Goal: Task Accomplishment & Management: Complete application form

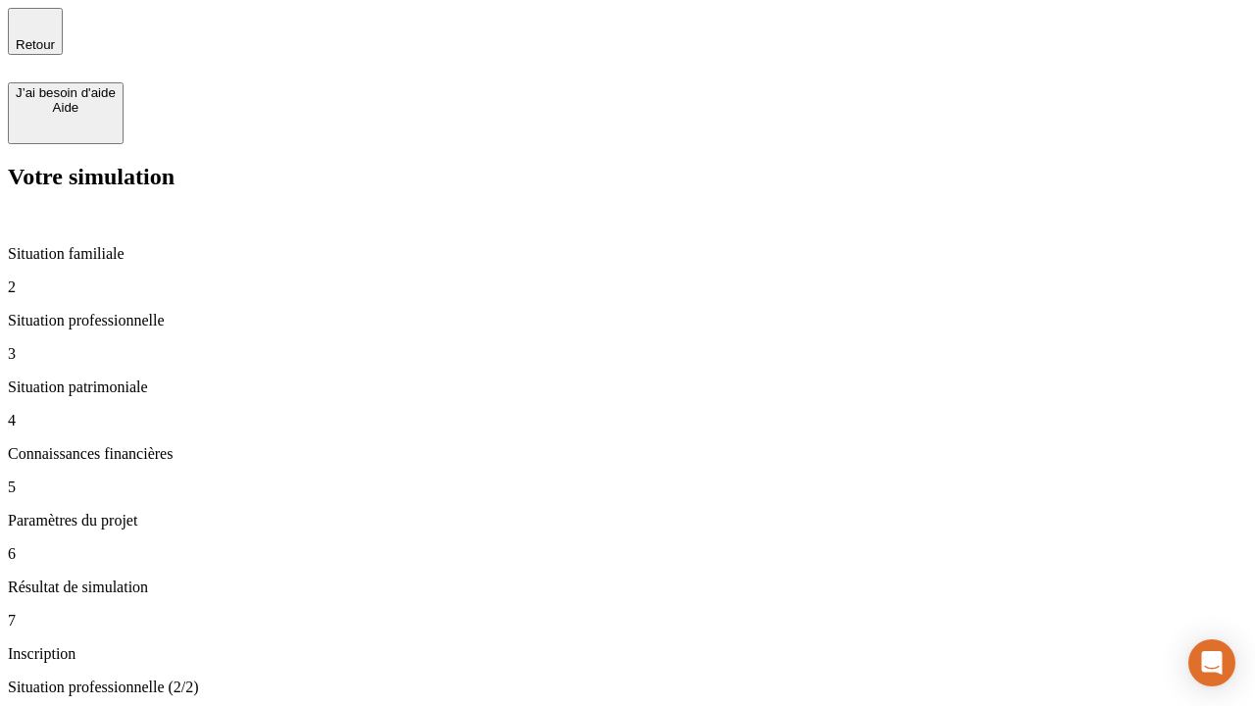
type input "30 000"
type input "40 000"
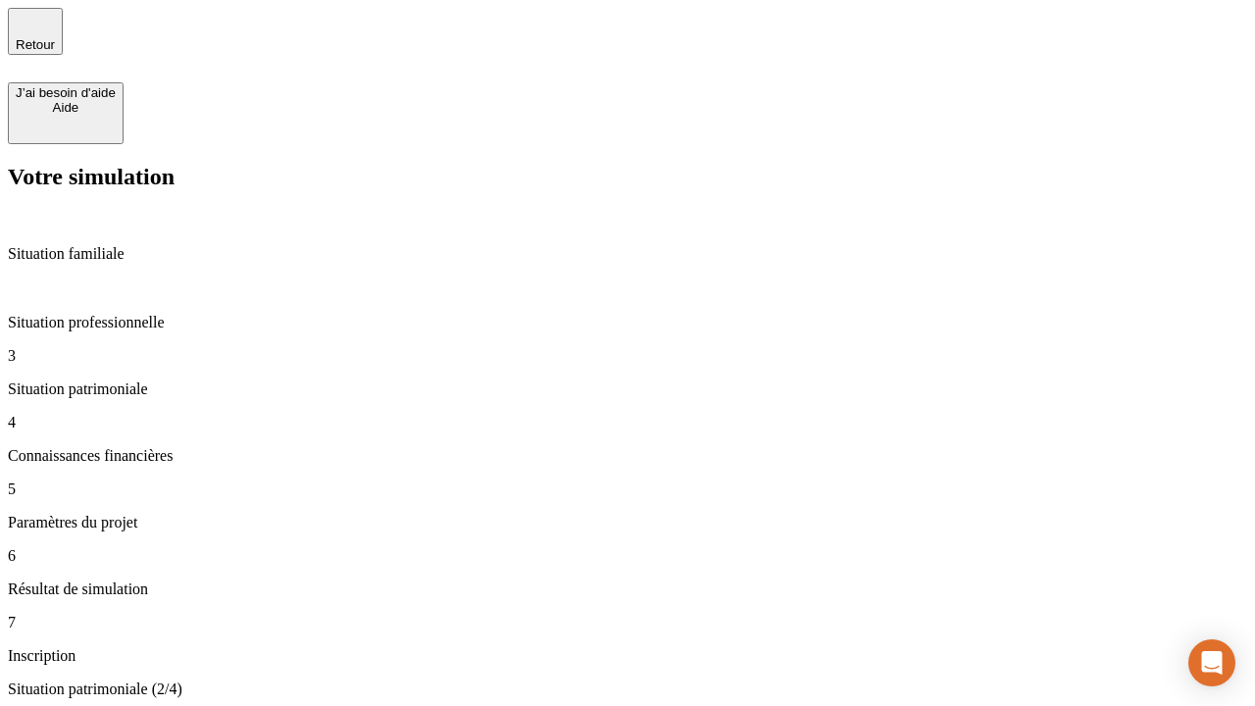
type input "1 100"
type input "20"
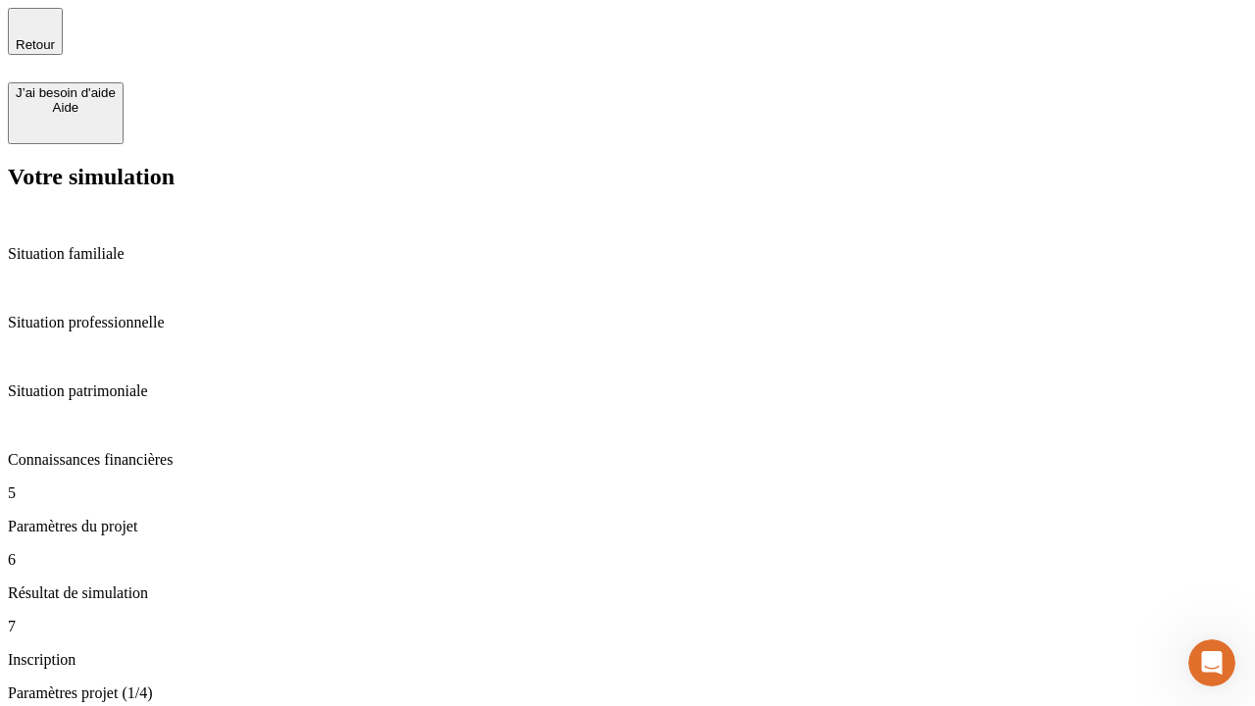
type input "40"
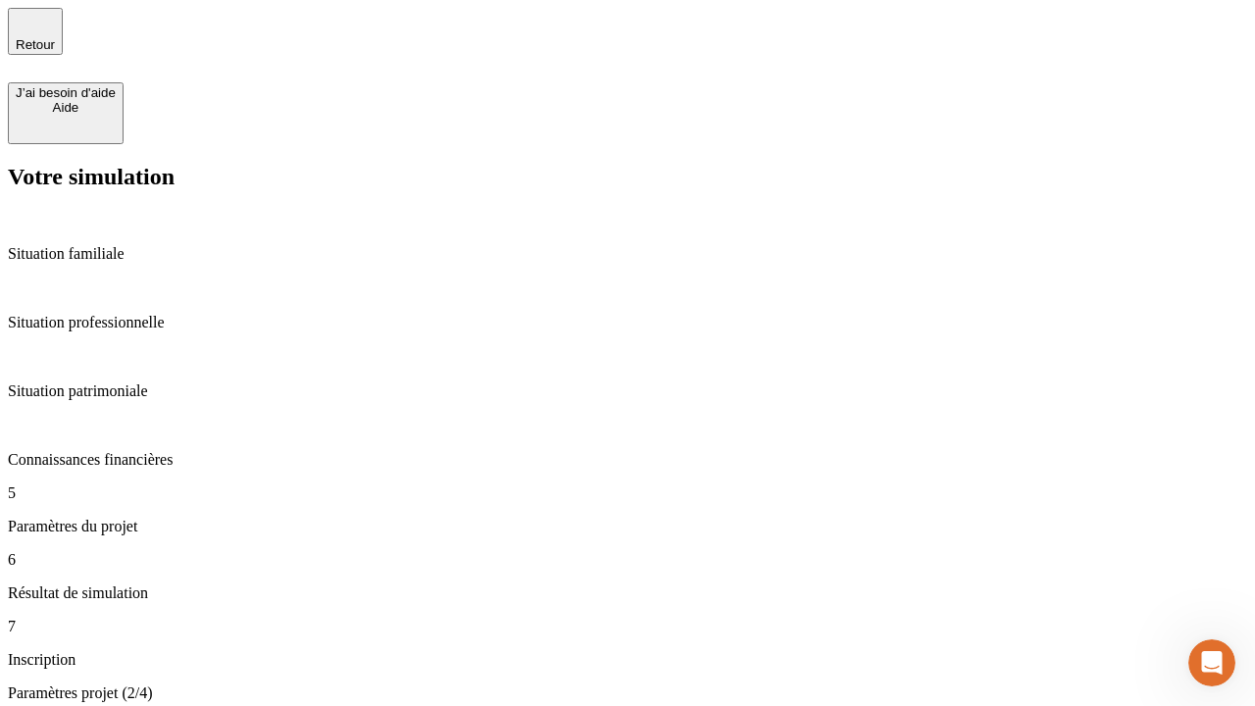
type input "50 000"
type input "640"
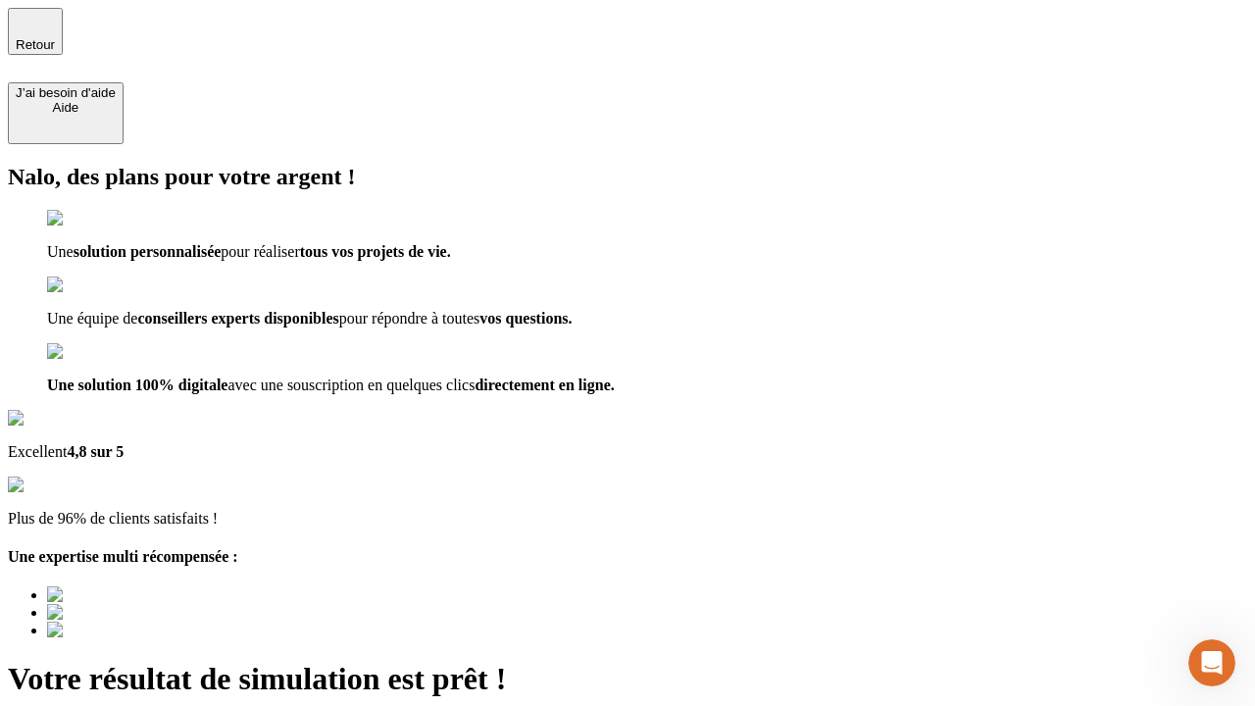
type input "[EMAIL_ADDRESS][DOMAIN_NAME]"
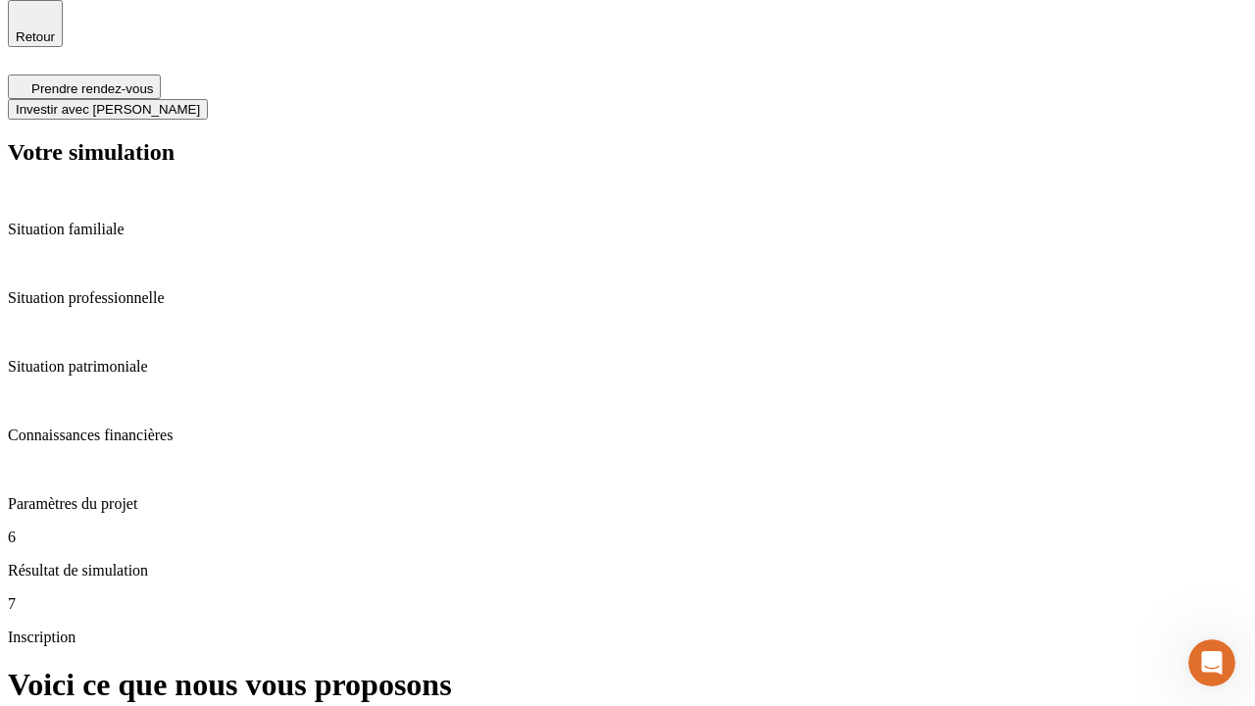
click at [200, 102] on span "Investir avec [PERSON_NAME]" at bounding box center [108, 109] width 184 height 15
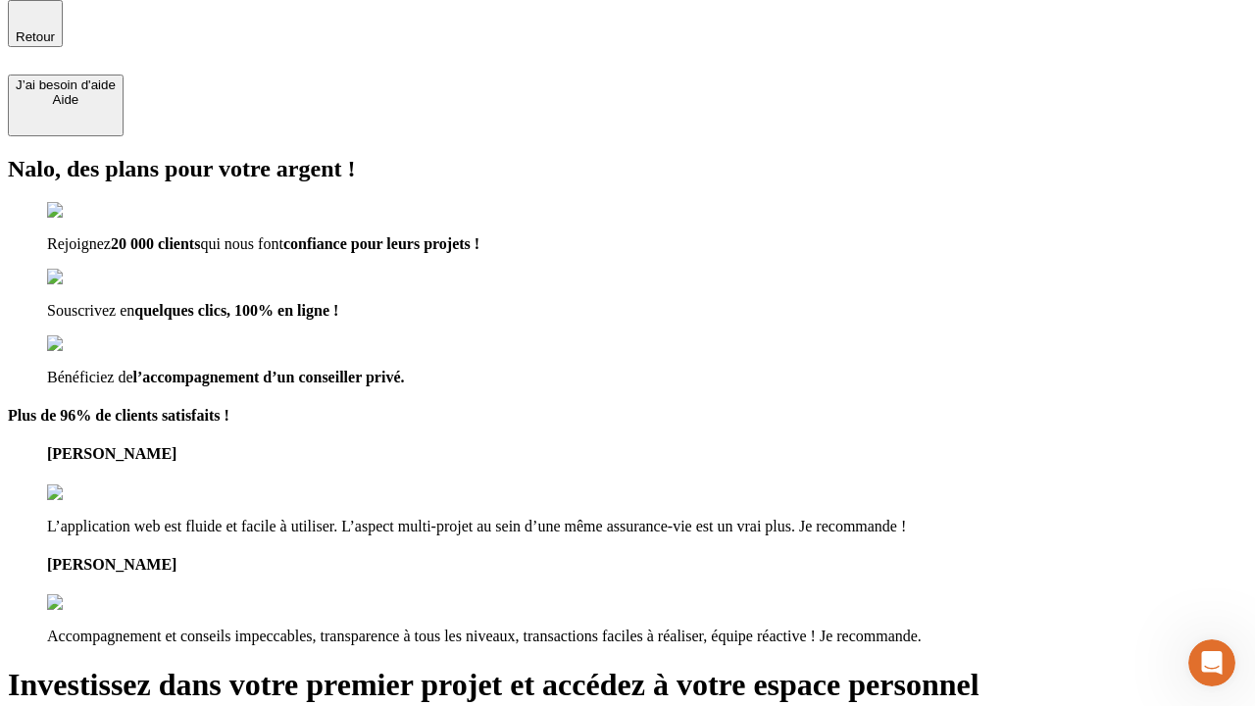
scroll to position [6, 0]
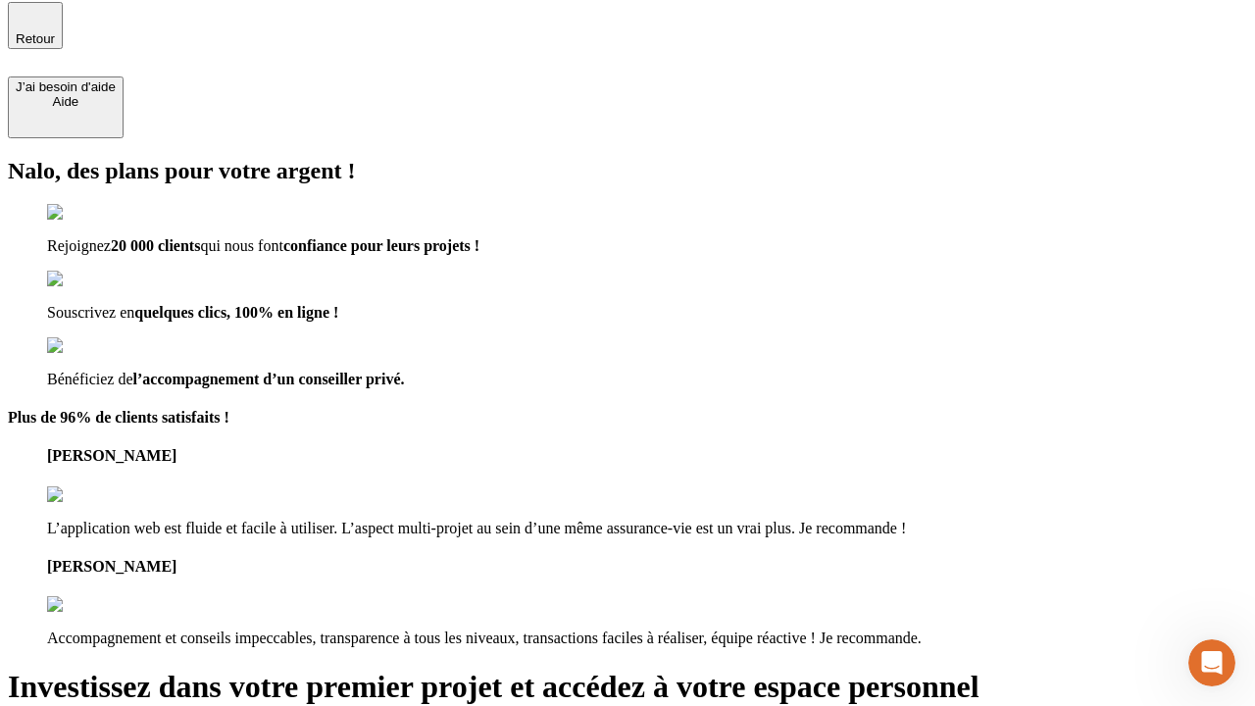
type input "abc"
